Goal: Task Accomplishment & Management: Manage account settings

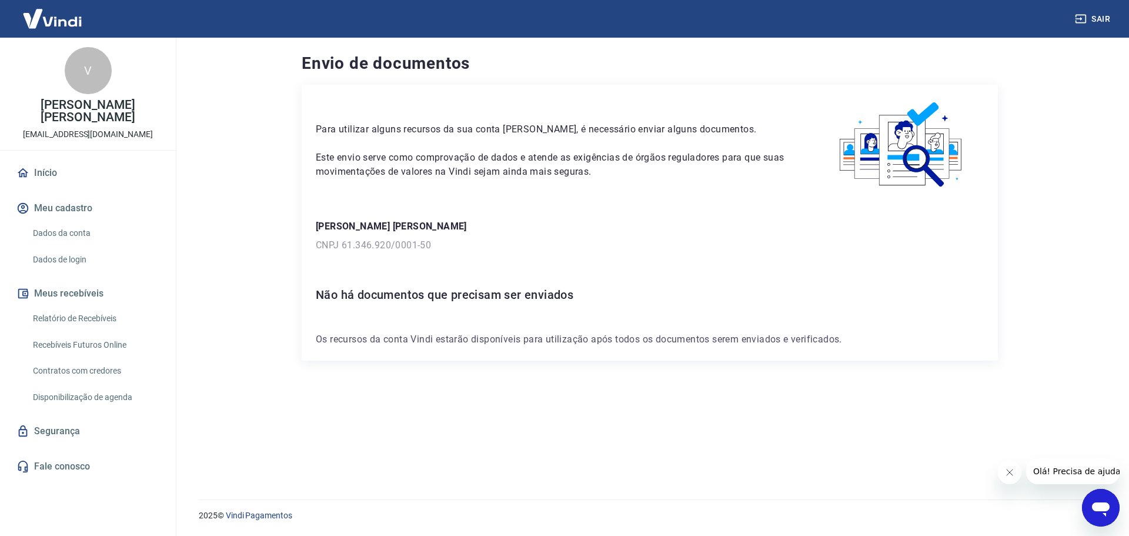
click at [655, 130] on p "Para utilizar alguns recursos da sua conta [PERSON_NAME], é necessário enviar a…" at bounding box center [554, 129] width 476 height 14
click at [552, 162] on p "Este envio serve como comprovação de dados e atende as exigências de órgãos reg…" at bounding box center [554, 165] width 476 height 28
click at [567, 290] on h6 "Não há documentos que precisam ser enviados" at bounding box center [650, 294] width 668 height 19
click at [50, 172] on link "Início" at bounding box center [88, 173] width 148 height 26
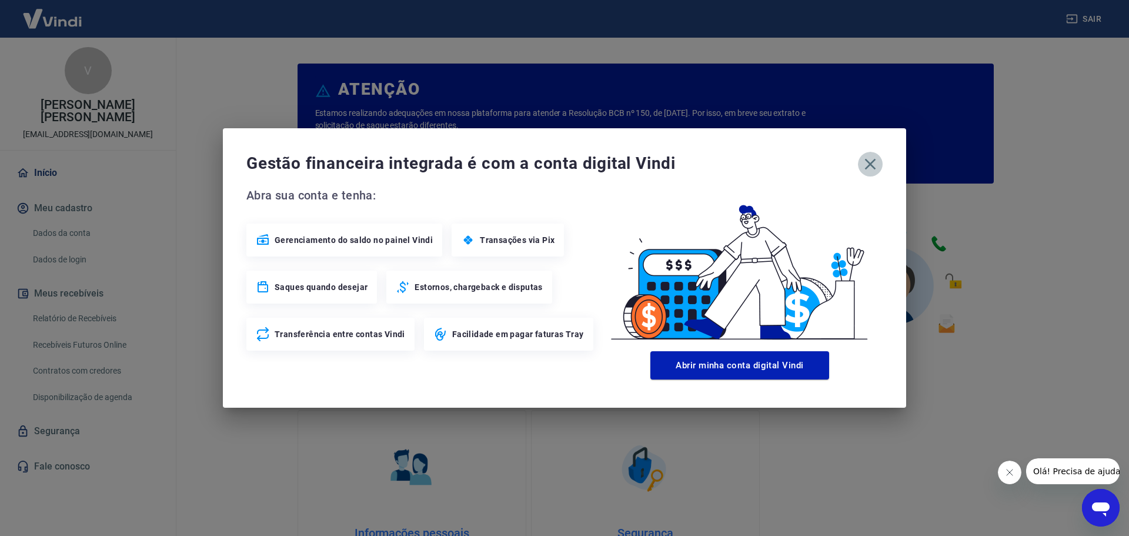
click at [872, 163] on icon "button" at bounding box center [870, 164] width 19 height 19
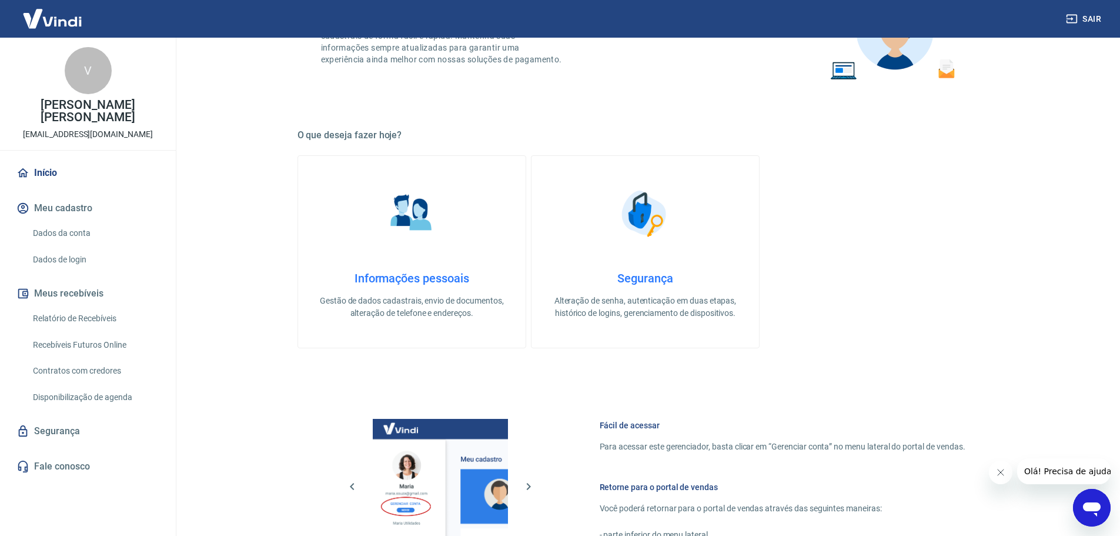
scroll to position [503, 0]
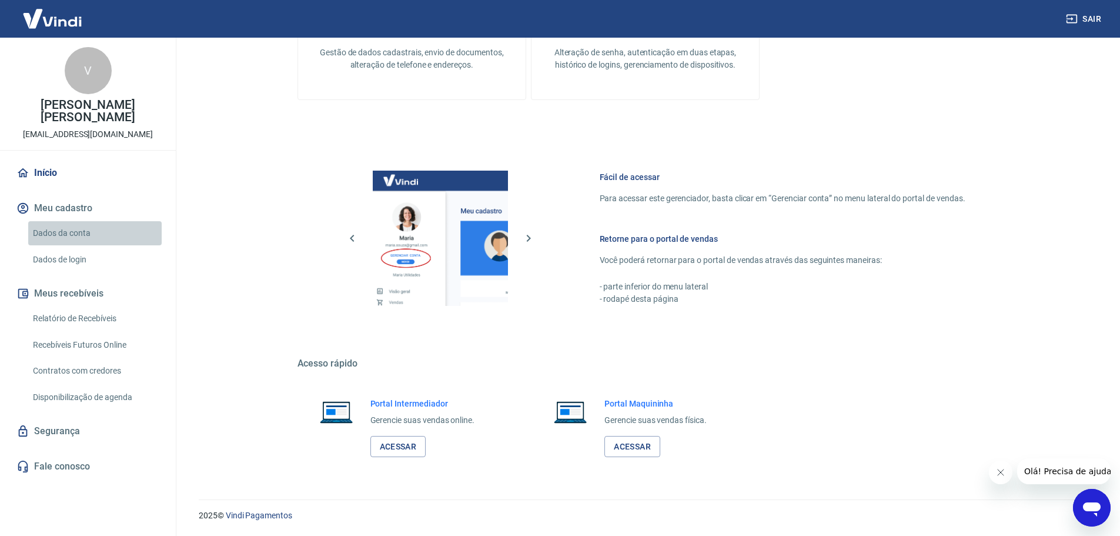
click at [78, 231] on link "Dados da conta" at bounding box center [94, 233] width 133 height 24
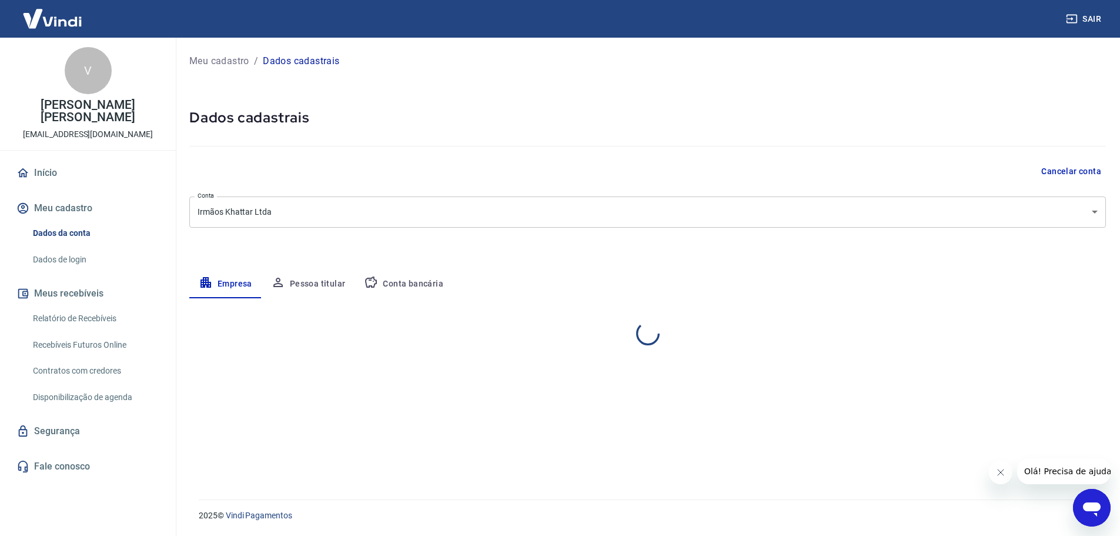
select select "SP"
select select "business"
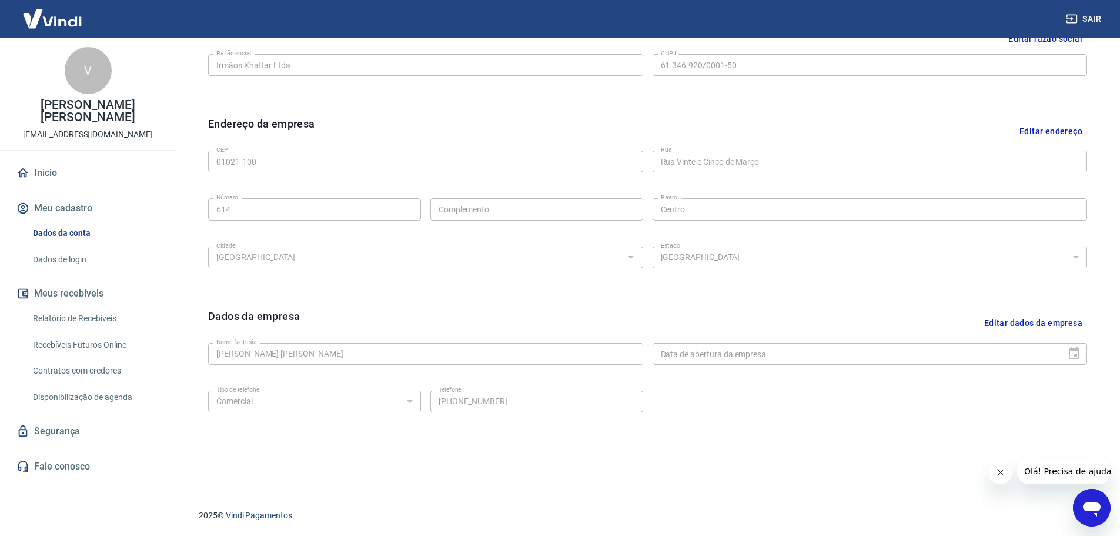
scroll to position [58, 0]
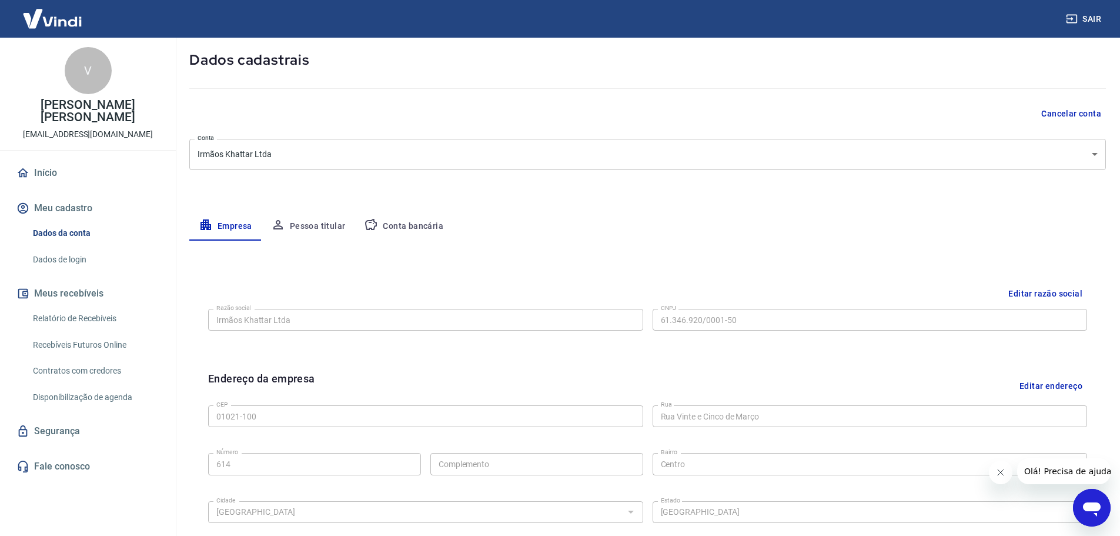
click at [409, 218] on button "Conta bancária" at bounding box center [404, 226] width 98 height 28
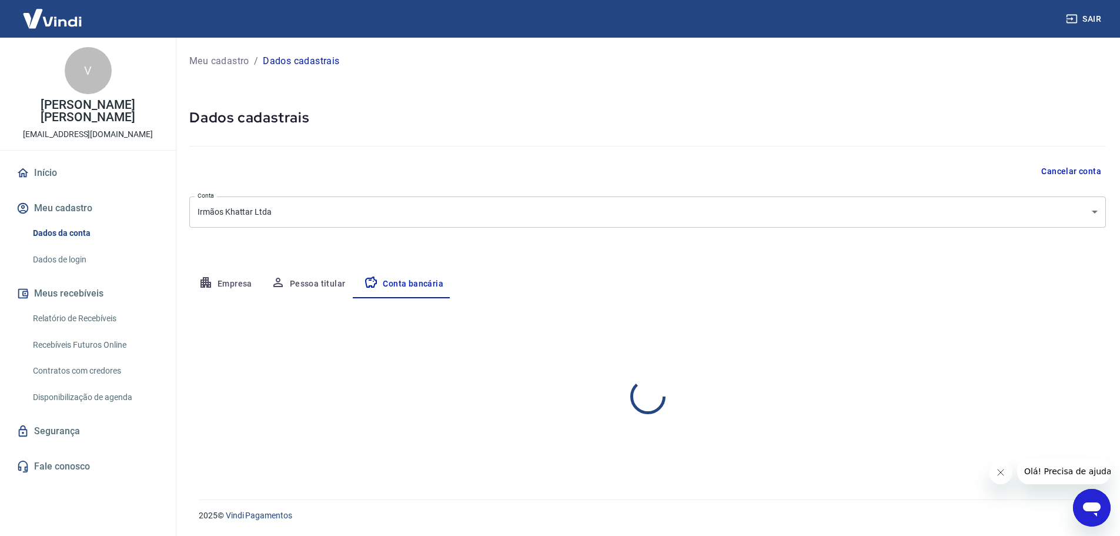
scroll to position [0, 0]
select select "1"
click at [49, 168] on link "Início" at bounding box center [88, 173] width 148 height 26
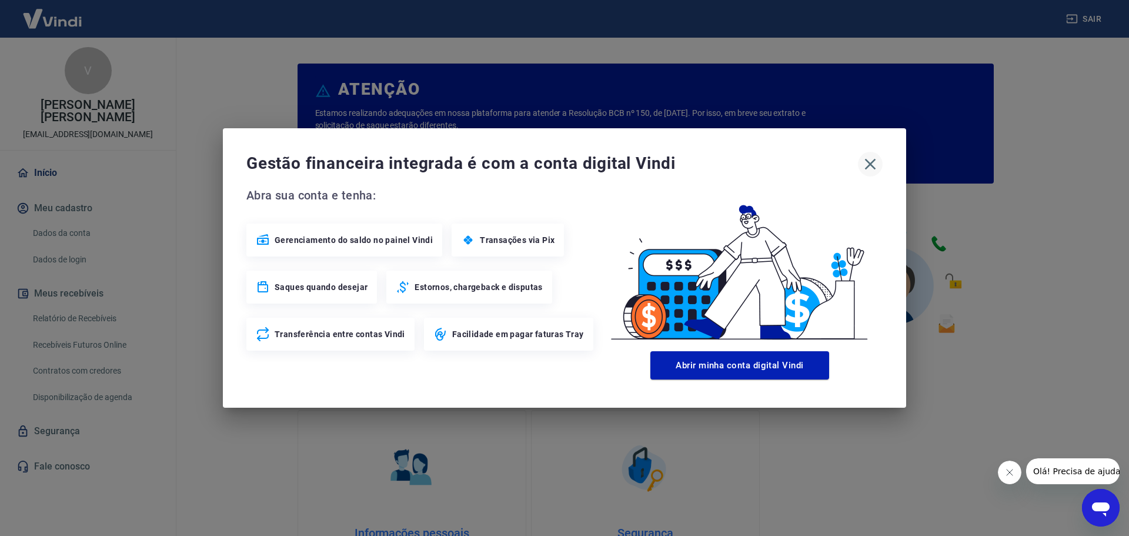
click at [861, 166] on icon "button" at bounding box center [870, 164] width 19 height 19
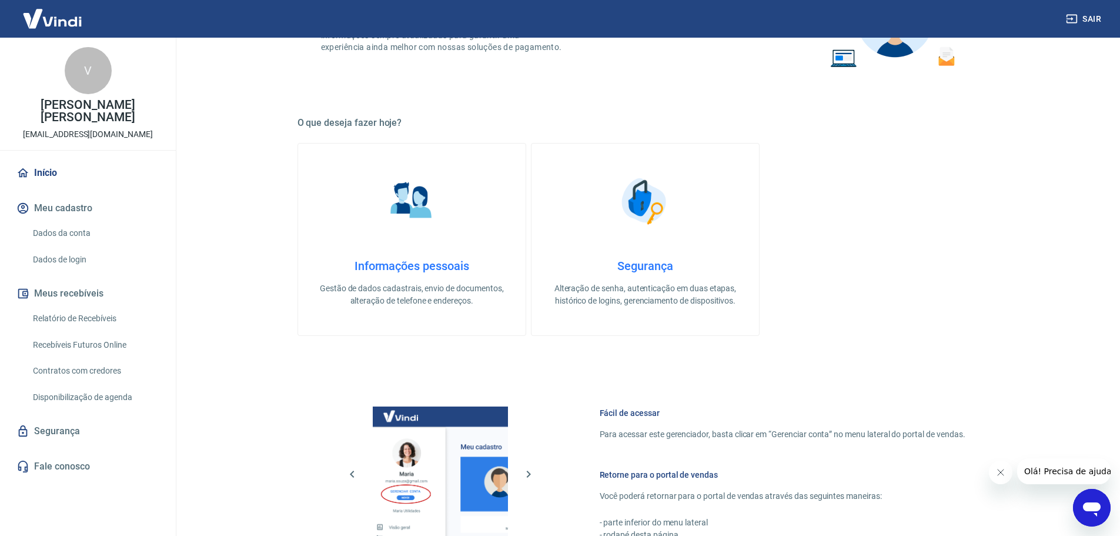
scroll to position [503, 0]
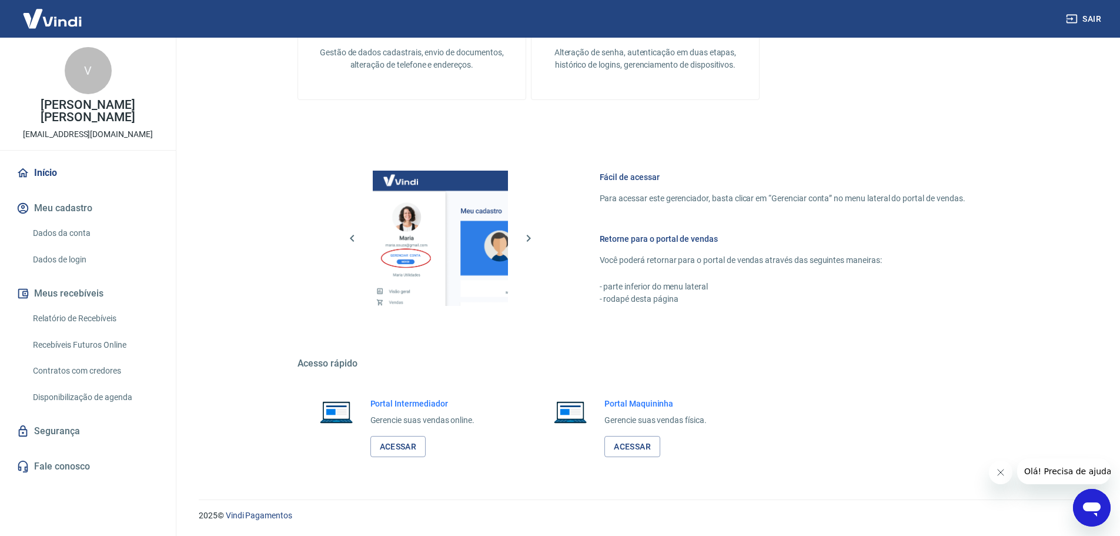
click at [76, 71] on div "V" at bounding box center [88, 70] width 47 height 47
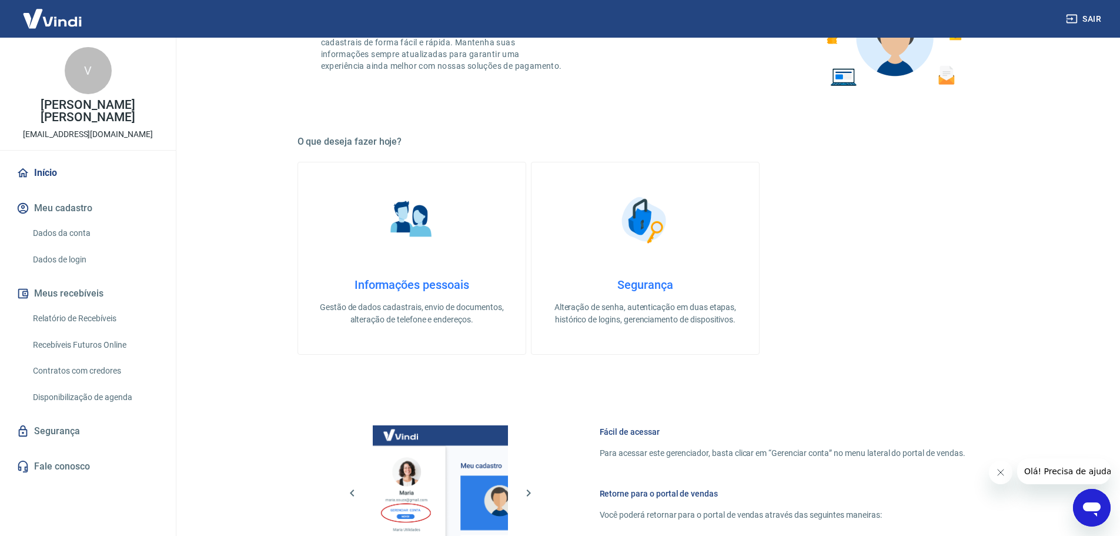
scroll to position [0, 0]
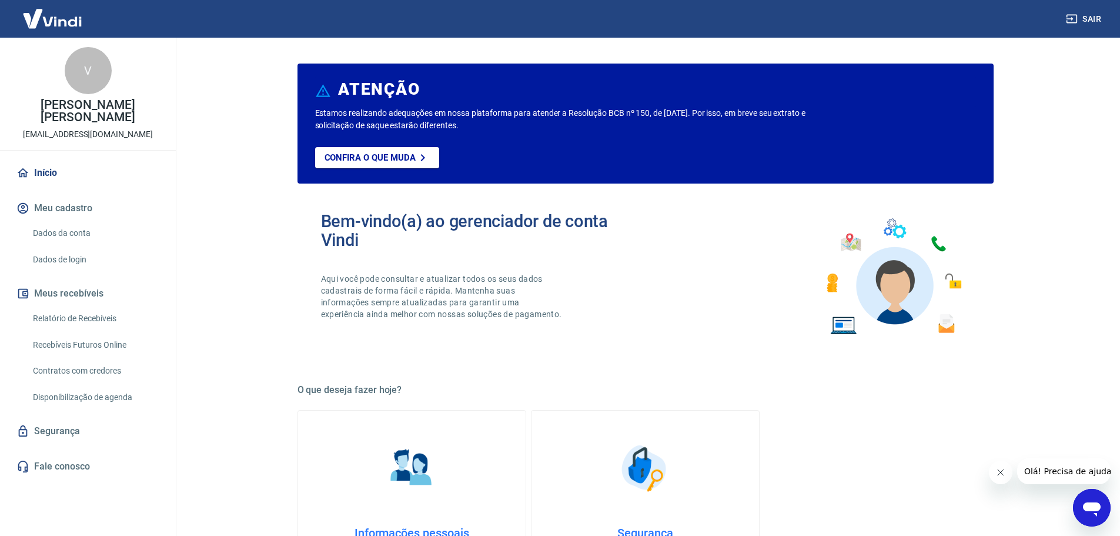
click at [1005, 467] on button "Fechar mensagem da empresa" at bounding box center [1000, 472] width 24 height 24
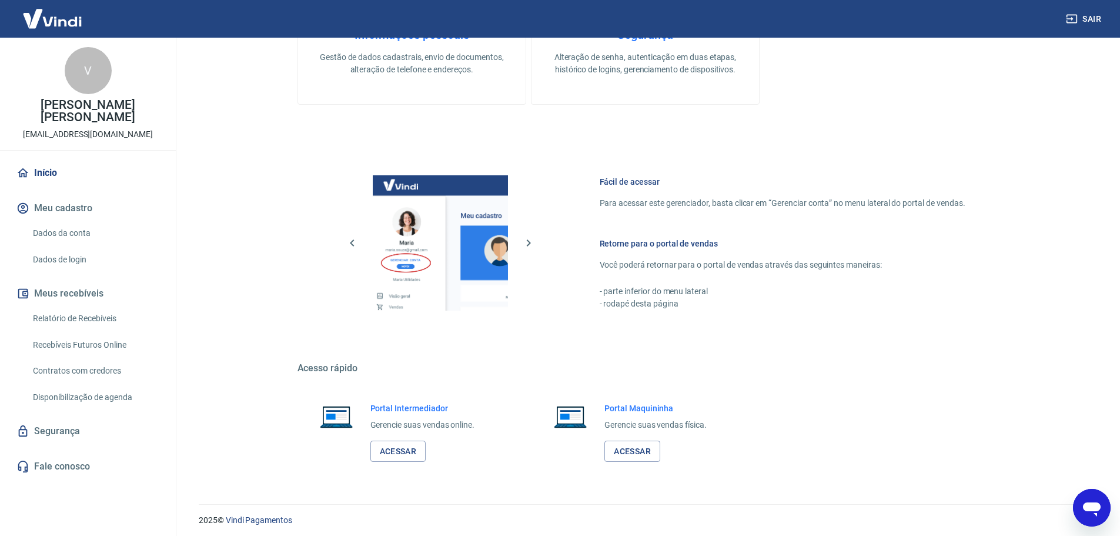
scroll to position [503, 0]
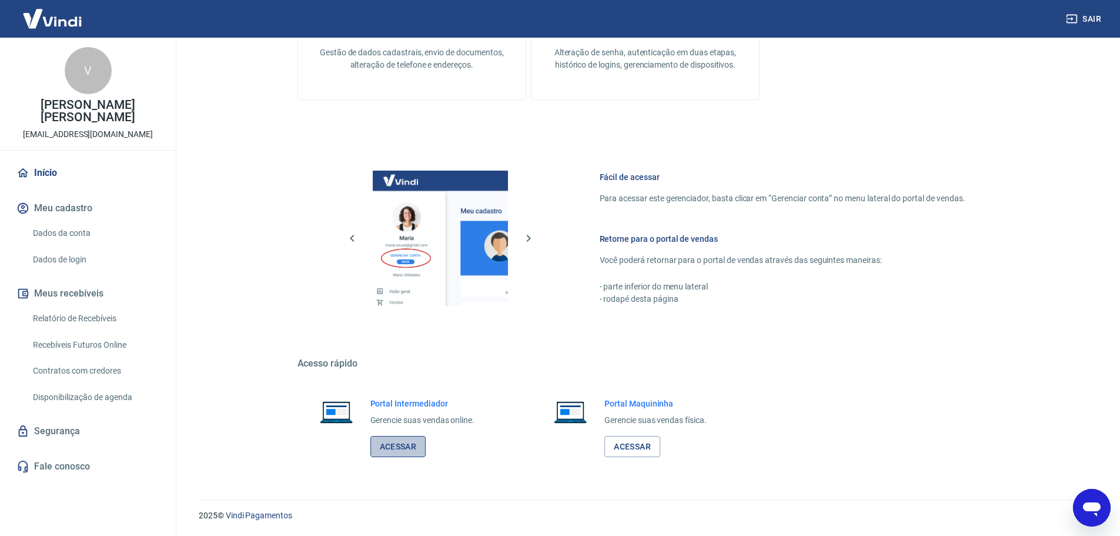
click at [406, 449] on link "Acessar" at bounding box center [398, 447] width 56 height 22
click at [86, 66] on div "V" at bounding box center [88, 70] width 47 height 47
click at [73, 232] on link "Dados da conta" at bounding box center [94, 233] width 133 height 24
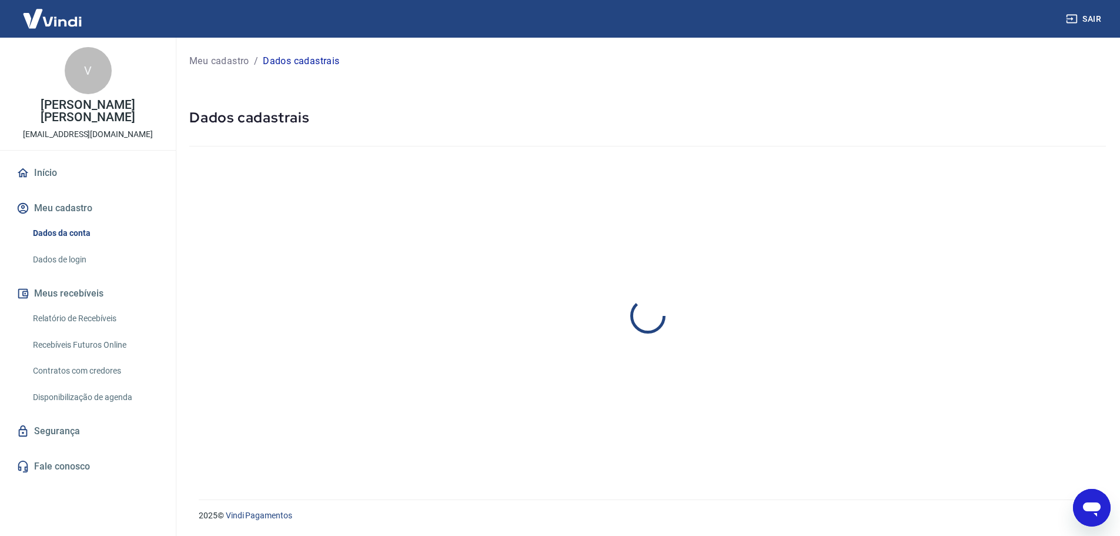
select select "SP"
select select "business"
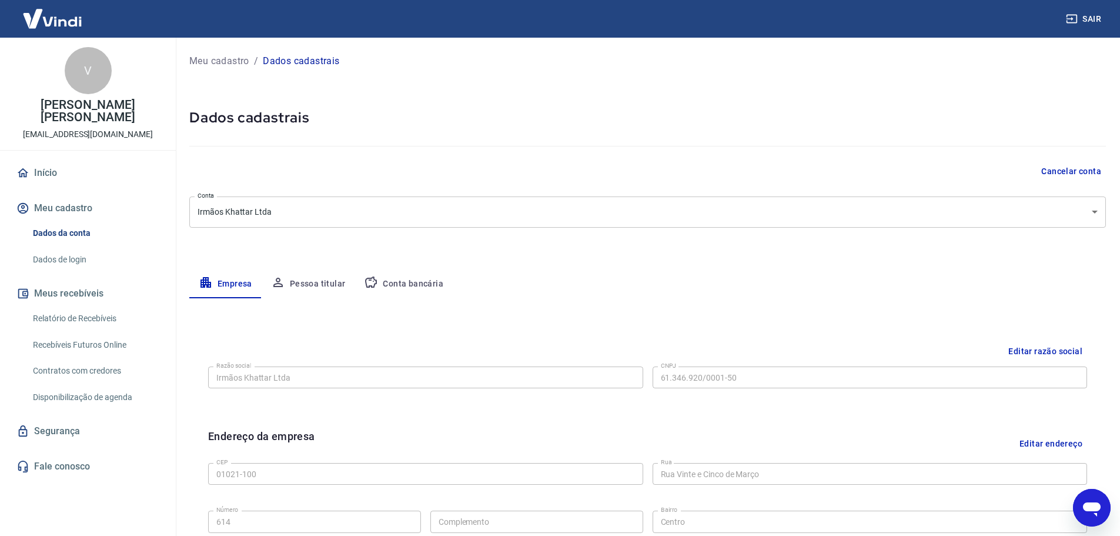
click at [76, 208] on button "Meu cadastro" at bounding box center [88, 208] width 148 height 26
click at [81, 235] on link "Dados da conta" at bounding box center [94, 233] width 133 height 24
click at [81, 261] on link "Dados de login" at bounding box center [94, 260] width 133 height 24
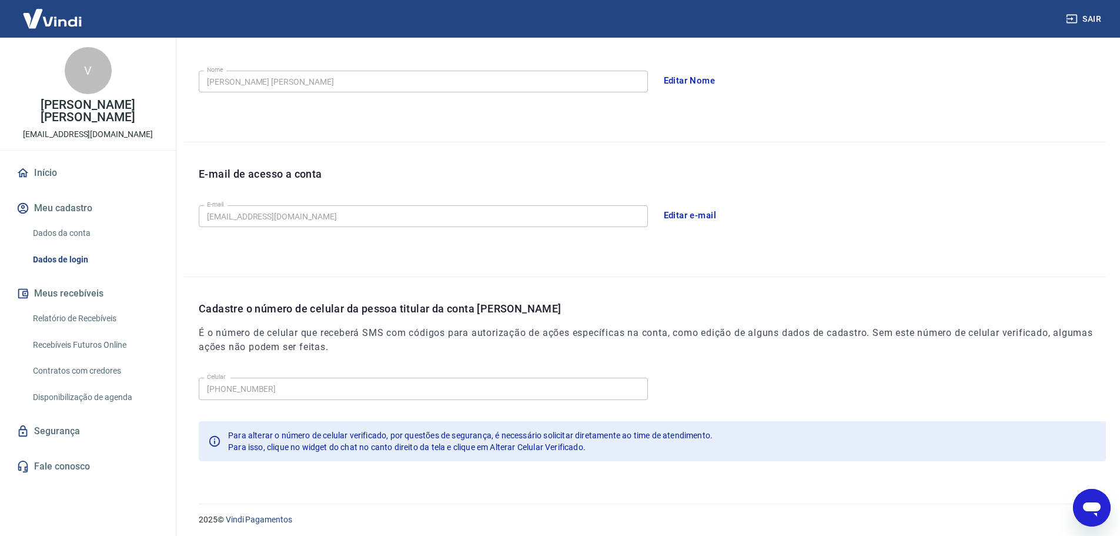
scroll to position [218, 0]
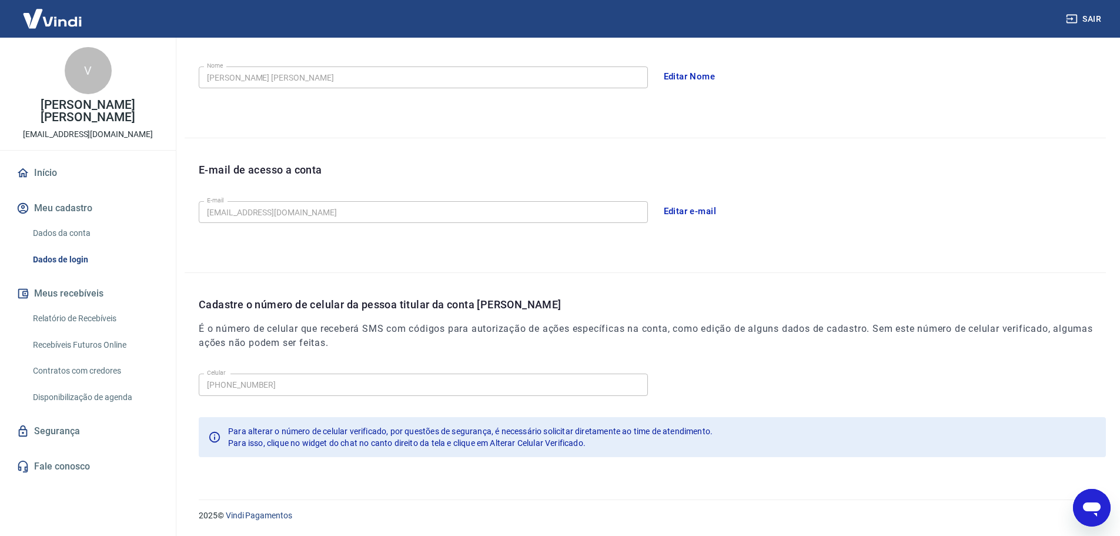
click at [82, 430] on link "Segurança" at bounding box center [88, 431] width 148 height 26
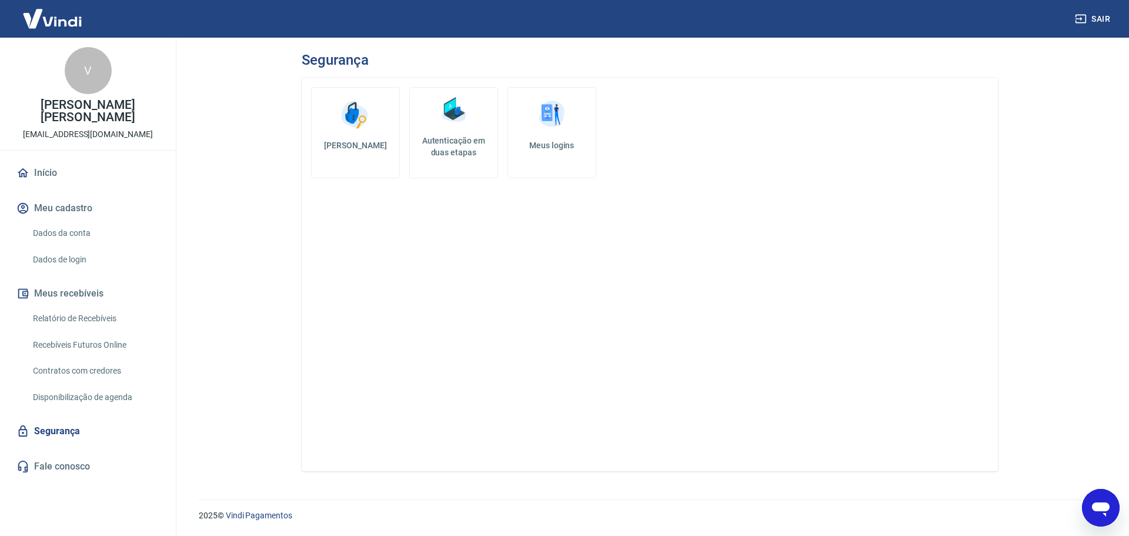
click at [74, 316] on link "Relatório de Recebíveis" at bounding box center [94, 318] width 133 height 24
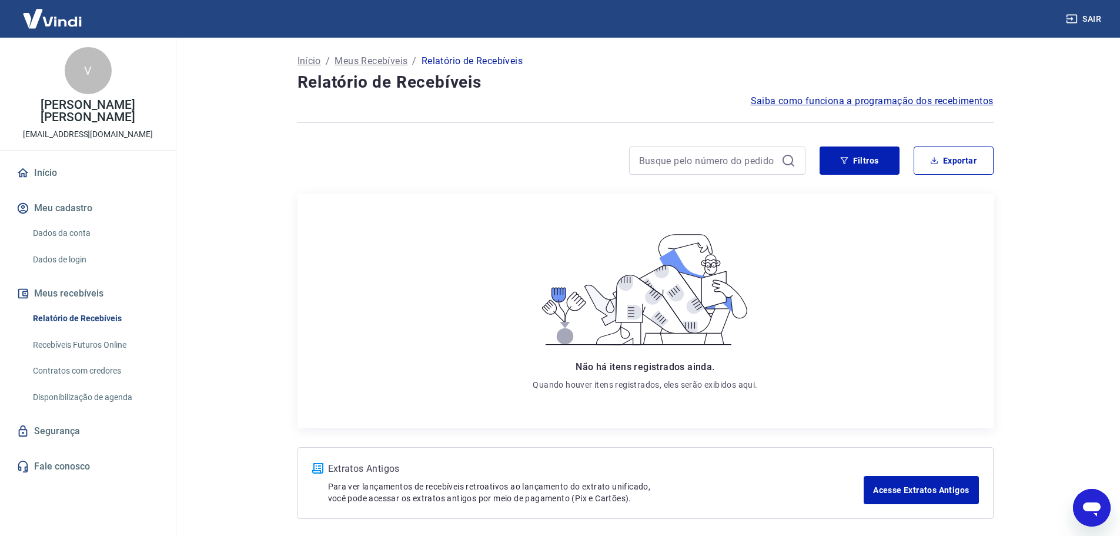
click at [73, 348] on link "Recebíveis Futuros Online" at bounding box center [94, 345] width 133 height 24
